Goal: Task Accomplishment & Management: Complete application form

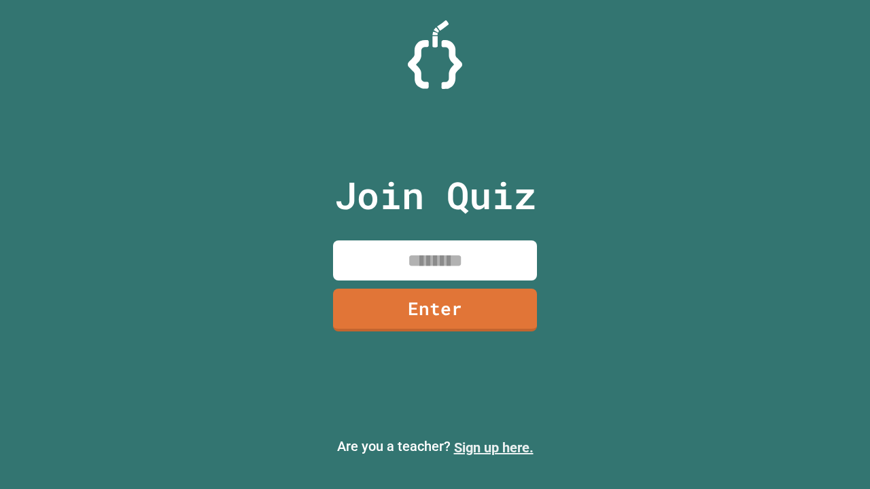
click at [493, 448] on link "Sign up here." at bounding box center [493, 448] width 79 height 16
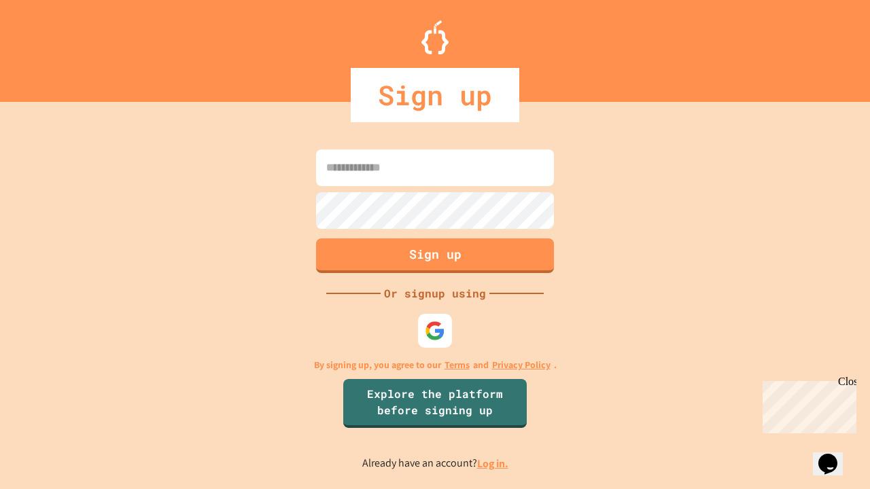
click at [493, 463] on link "Log in." at bounding box center [492, 464] width 31 height 14
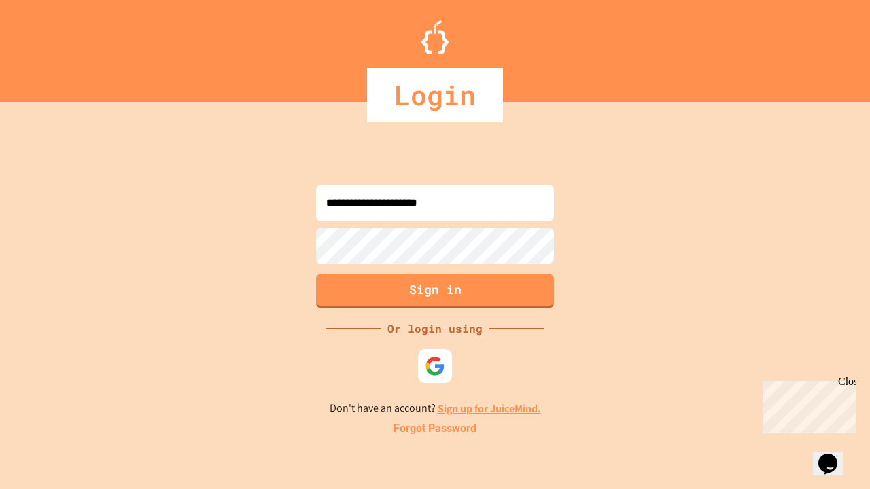
type input "**********"
